Goal: Task Accomplishment & Management: Manage account settings

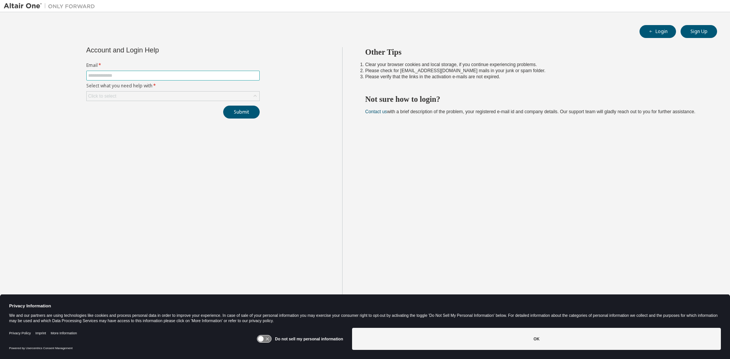
click at [112, 75] on input "text" at bounding box center [173, 76] width 170 height 6
type input "**********"
click at [121, 97] on div "Click to select" at bounding box center [173, 96] width 173 height 9
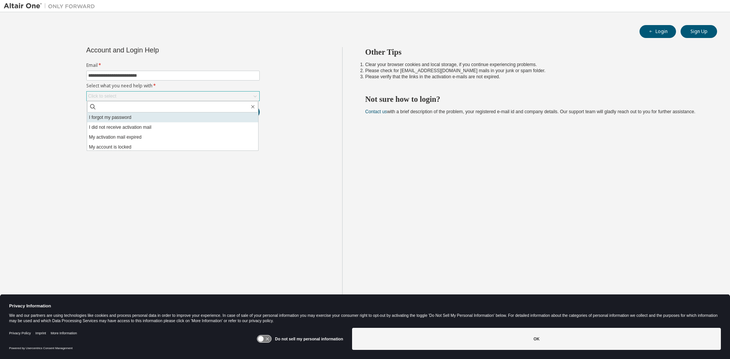
click at [116, 116] on li "I forgot my password" at bounding box center [172, 118] width 171 height 10
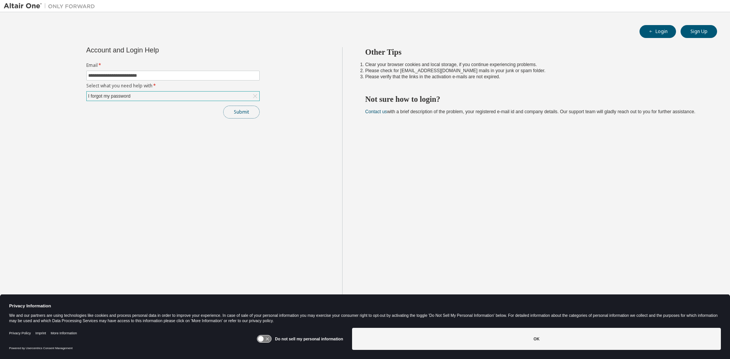
click at [232, 112] on button "Submit" at bounding box center [241, 112] width 37 height 13
click at [242, 113] on button "Submit" at bounding box center [241, 112] width 37 height 13
click at [240, 114] on button "Submit" at bounding box center [241, 112] width 37 height 13
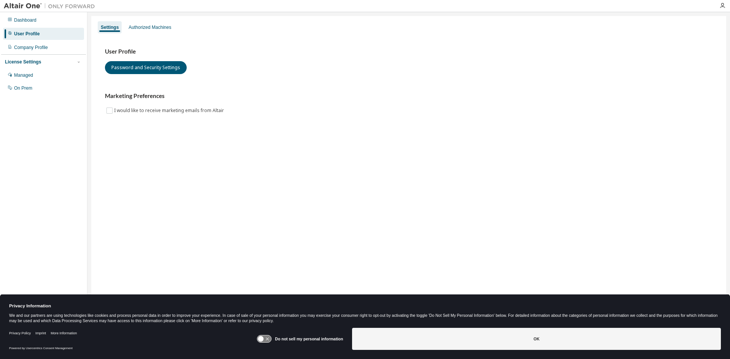
click at [30, 32] on div "User Profile" at bounding box center [26, 34] width 25 height 6
click at [153, 24] on div "Authorized Machines" at bounding box center [150, 27] width 49 height 12
